Goal: Task Accomplishment & Management: Manage account settings

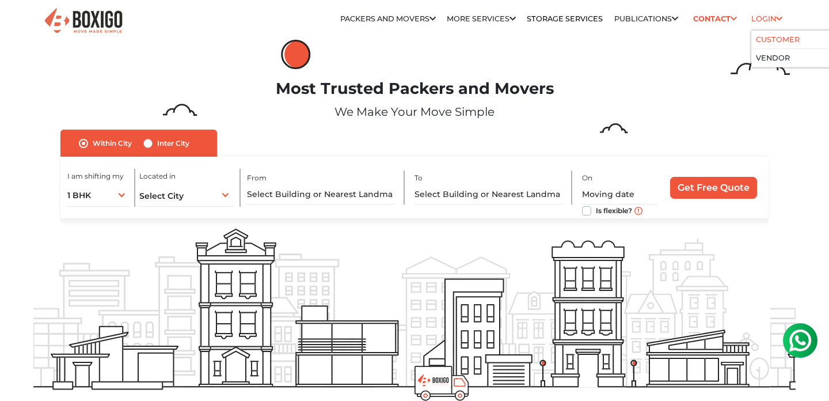
click at [770, 40] on link "Customer" at bounding box center [778, 39] width 44 height 9
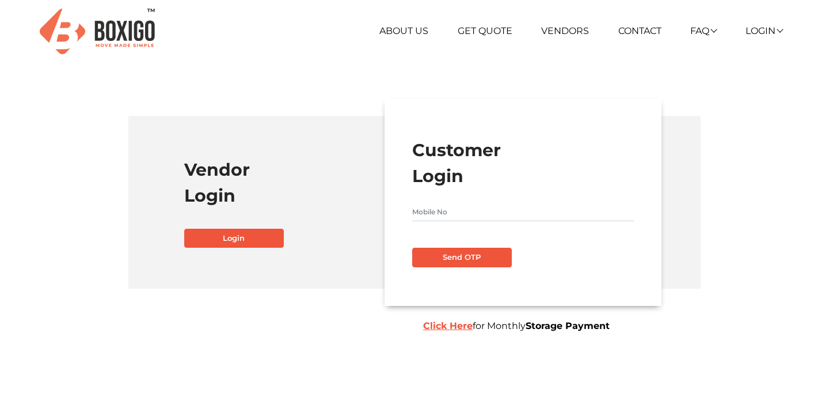
click at [435, 204] on input "text" at bounding box center [523, 212] width 222 height 18
type input "8951149626"
click at [432, 260] on button "Send OTP" at bounding box center [462, 258] width 100 height 20
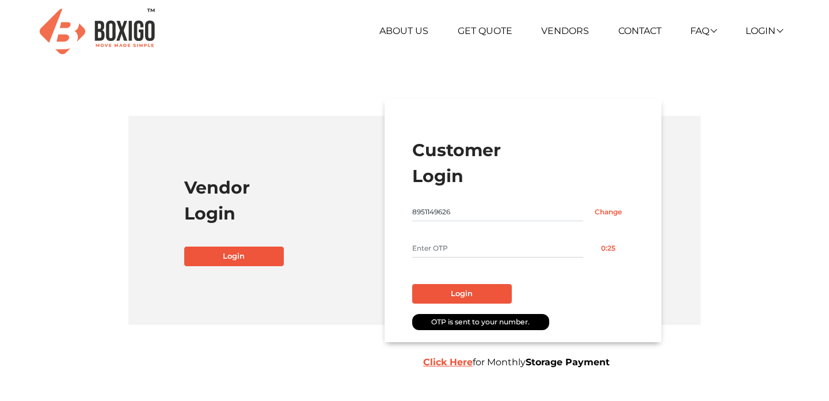
click at [440, 243] on input "text" at bounding box center [497, 248] width 171 height 18
click at [602, 249] on button "Resend OTP" at bounding box center [608, 248] width 51 height 18
click at [441, 250] on input "text" at bounding box center [497, 248] width 171 height 18
type input "8324"
click at [443, 298] on button "Login" at bounding box center [462, 294] width 100 height 20
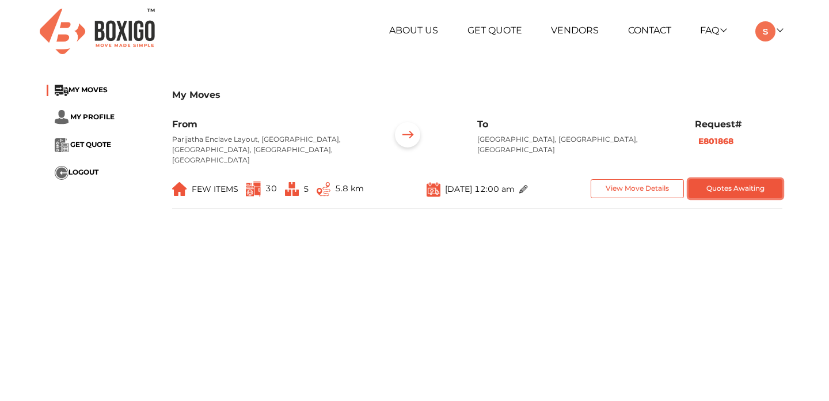
click at [726, 179] on button "Quotes Awaiting" at bounding box center [735, 188] width 94 height 19
click at [712, 179] on button "Quotes Awaiting" at bounding box center [735, 188] width 94 height 19
click at [85, 144] on span "GET QUOTE" at bounding box center [90, 144] width 41 height 9
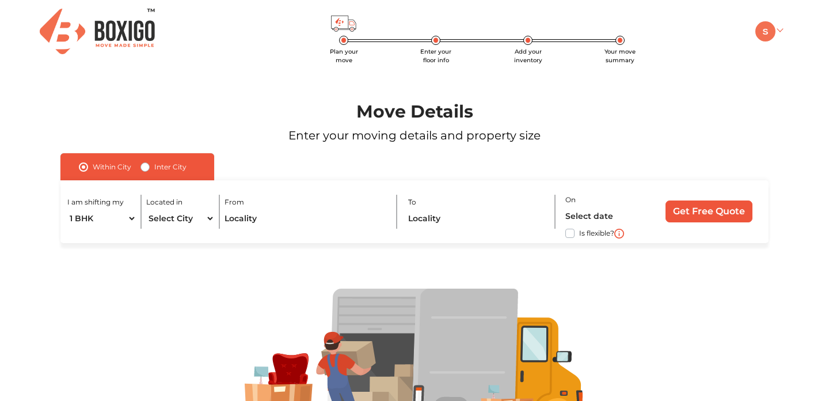
click at [767, 31] on img at bounding box center [765, 31] width 20 height 20
click at [806, 48] on link "My Moves" at bounding box center [798, 47] width 92 height 21
